Goal: Task Accomplishment & Management: Manage account settings

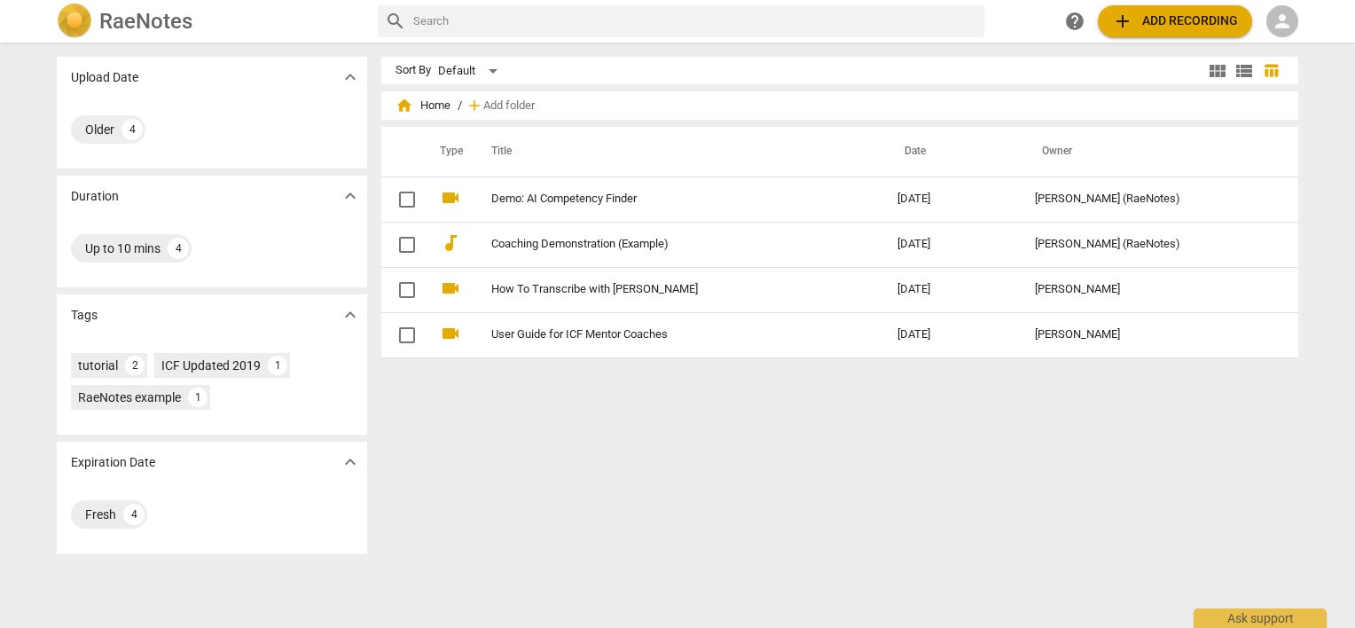
click at [1298, 25] on div "RaeNotes search help add Add recording person" at bounding box center [677, 21] width 1269 height 35
click at [1279, 24] on span "person" at bounding box center [1281, 21] width 21 height 21
click at [1280, 38] on li "Login" at bounding box center [1298, 42] width 64 height 43
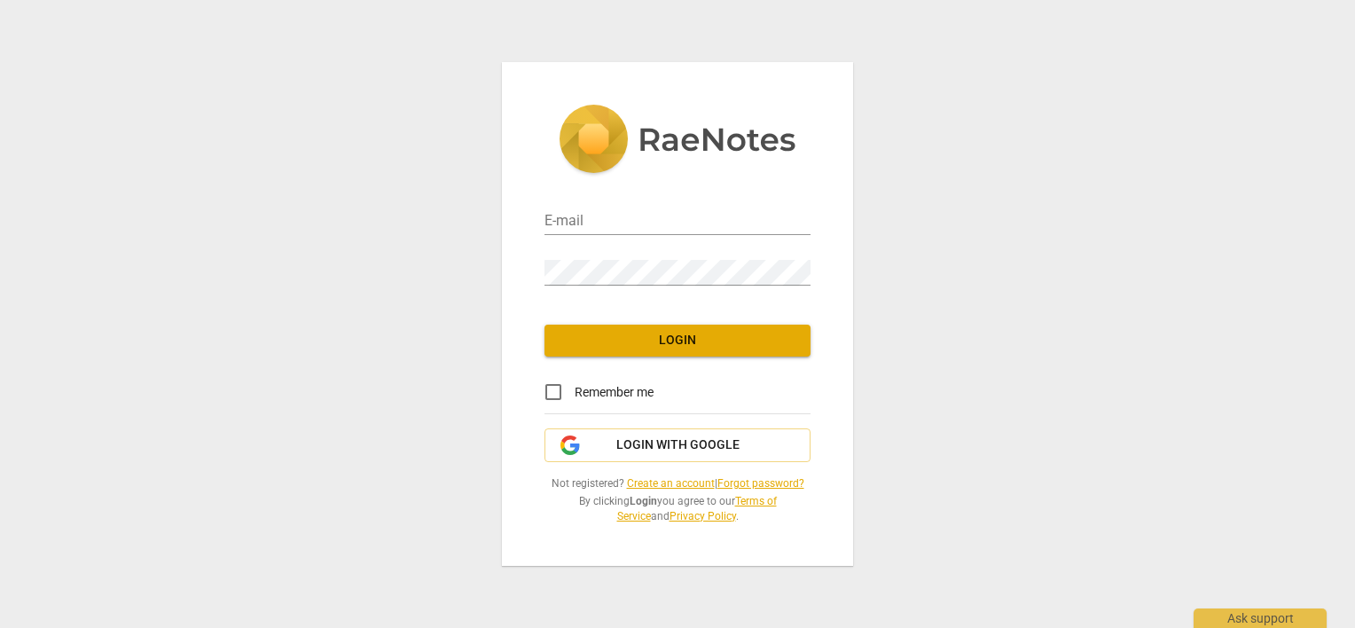
type input "[PERSON_NAME][EMAIL_ADDRESS][DOMAIN_NAME]"
click at [557, 388] on input "Remember me" at bounding box center [553, 392] width 43 height 43
checkbox input "true"
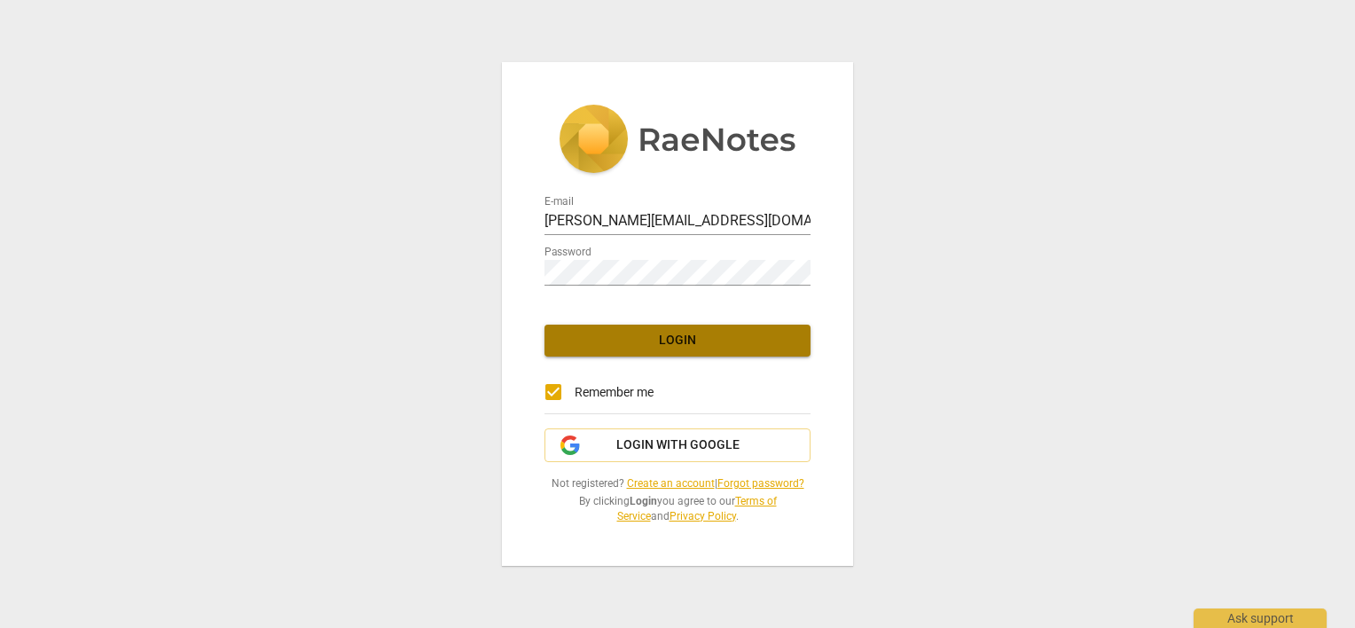
click at [571, 351] on button "Login" at bounding box center [677, 340] width 266 height 32
